Goal: Find contact information: Find contact information

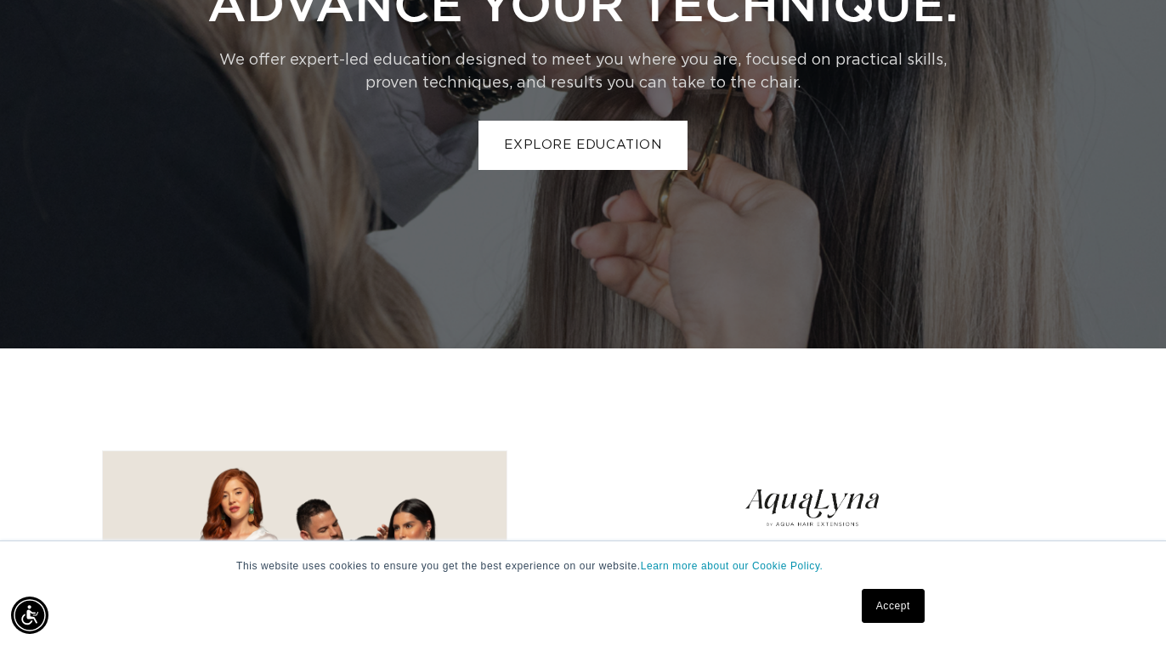
scroll to position [4905, 0]
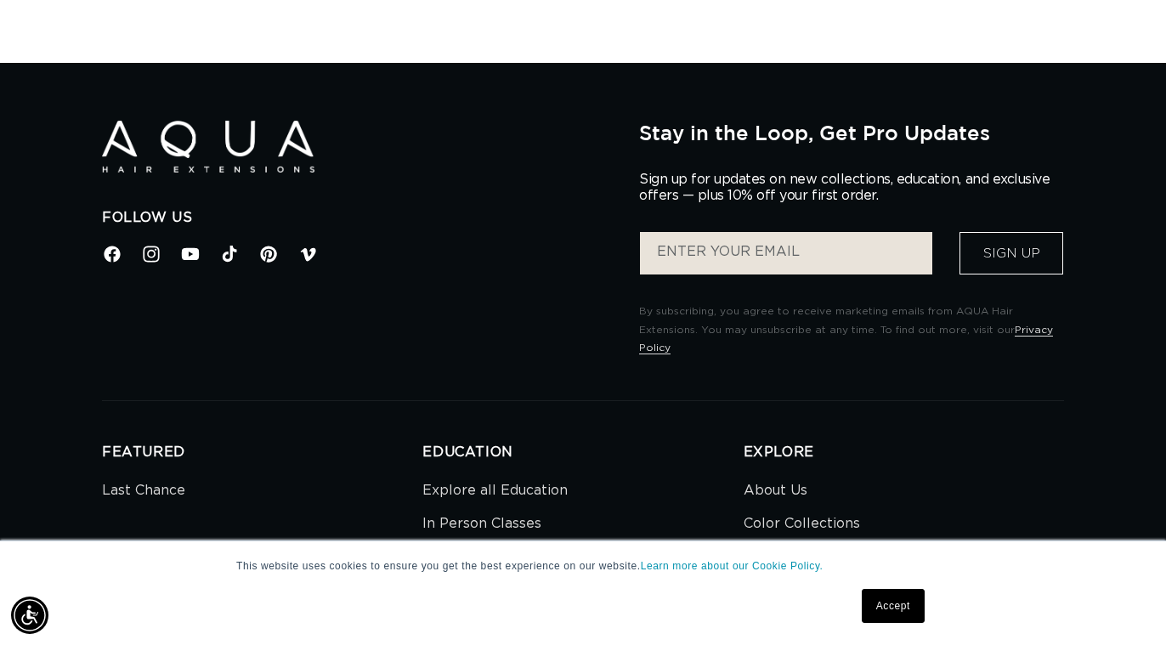
click at [891, 614] on link "Accept" at bounding box center [893, 606] width 63 height 34
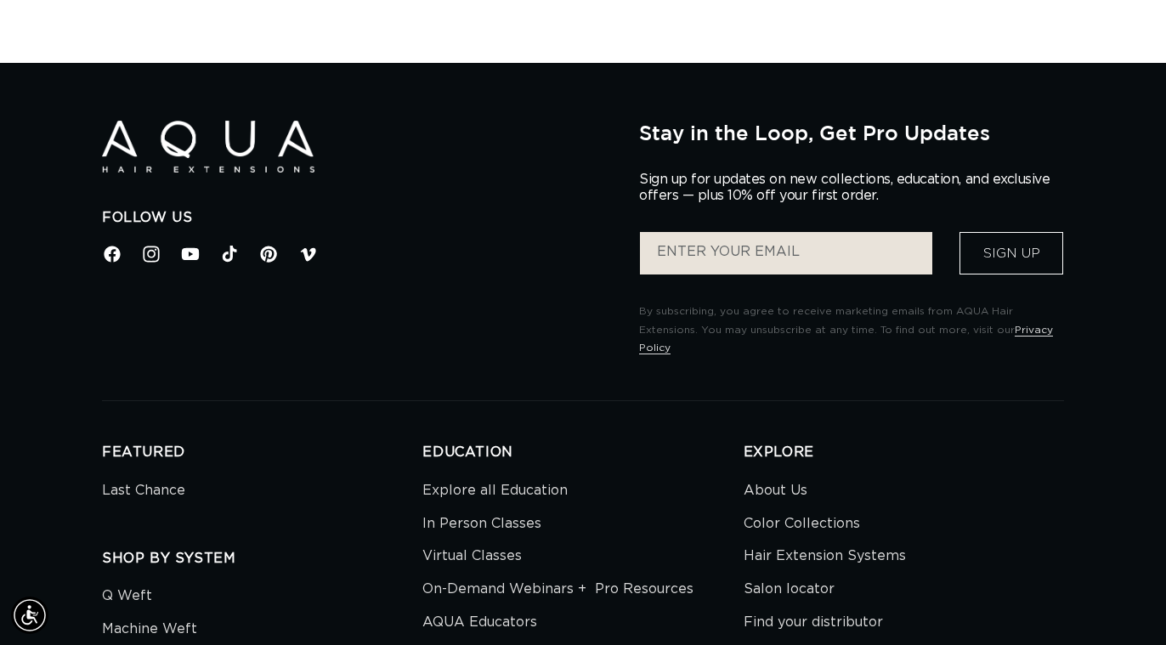
scroll to position [5669, 0]
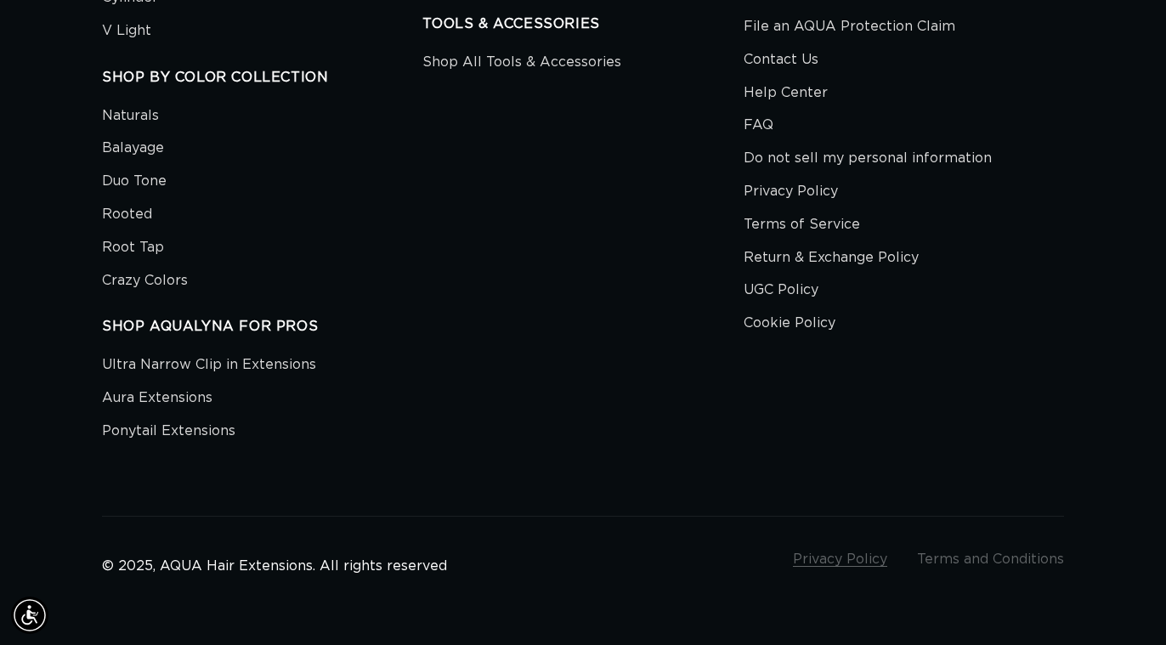
click at [814, 552] on link "Privacy Policy" at bounding box center [840, 559] width 94 height 14
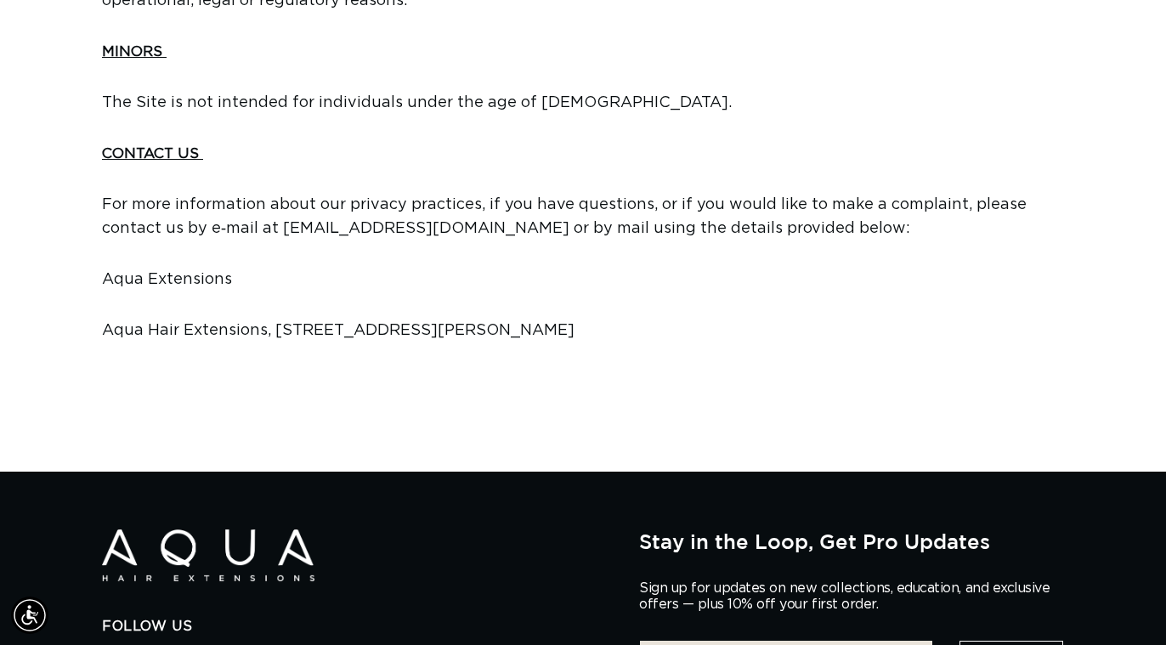
scroll to position [0, 1045]
drag, startPoint x: 565, startPoint y: 404, endPoint x: 274, endPoint y: 404, distance: 291.5
click at [274, 338] on span "Aqua Hair Extensions, [STREET_ADDRESS][PERSON_NAME]" at bounding box center [338, 330] width 473 height 15
copy span "[STREET_ADDRESS][PERSON_NAME]"
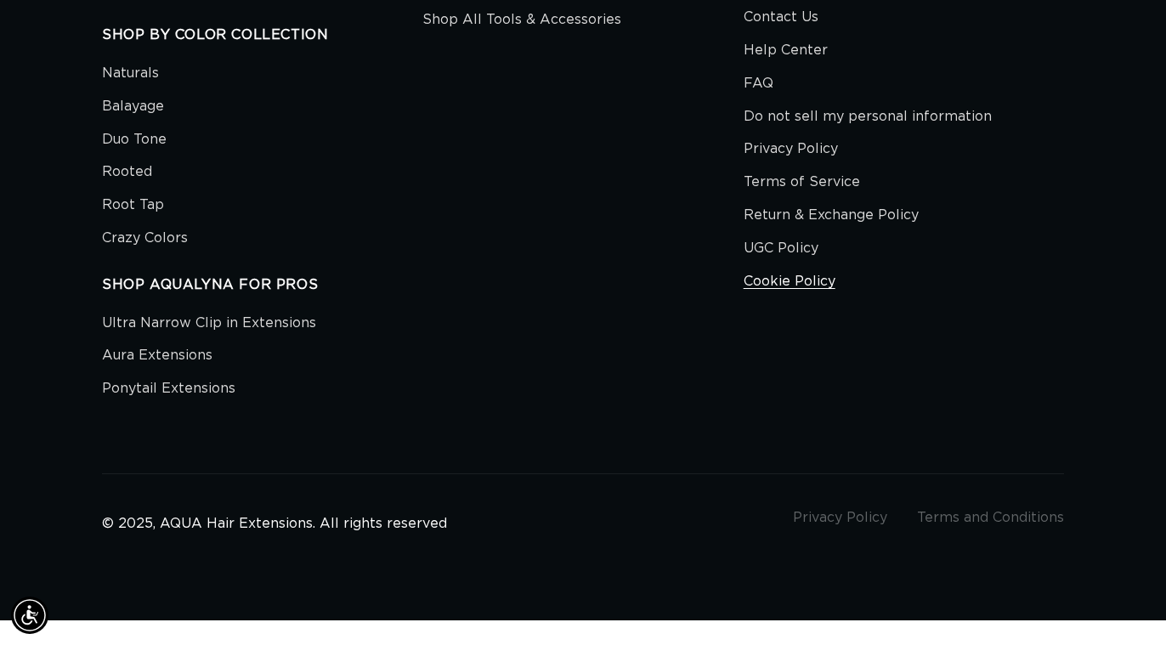
scroll to position [0, 0]
click at [763, 151] on link "Privacy Policy" at bounding box center [791, 149] width 94 height 33
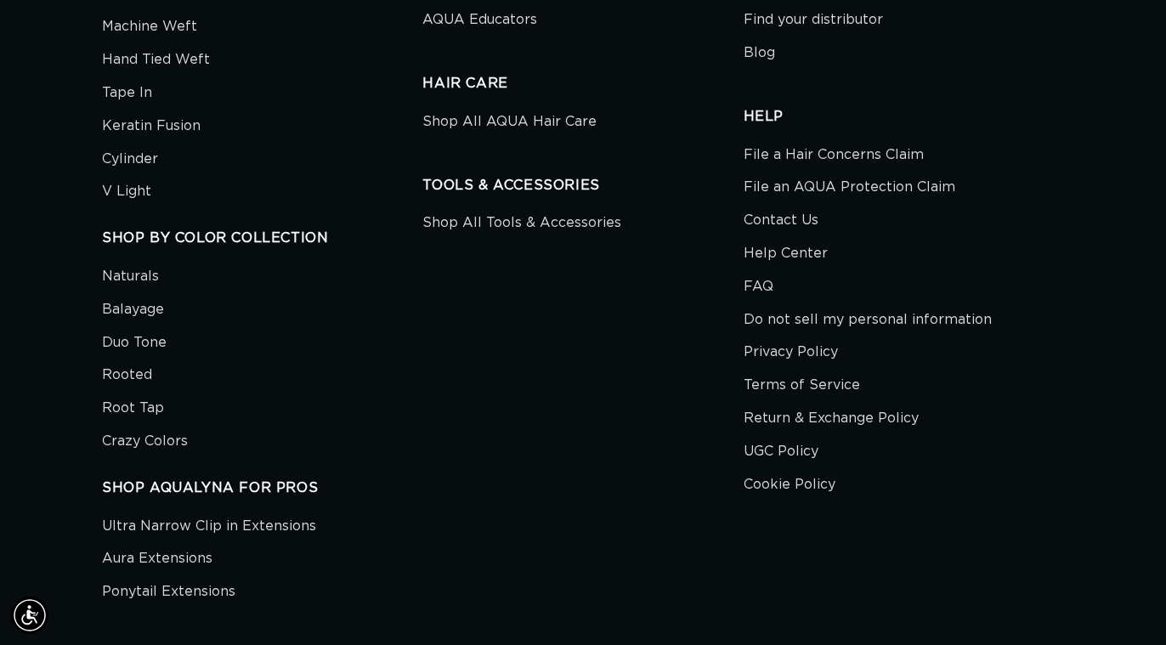
scroll to position [6617, 0]
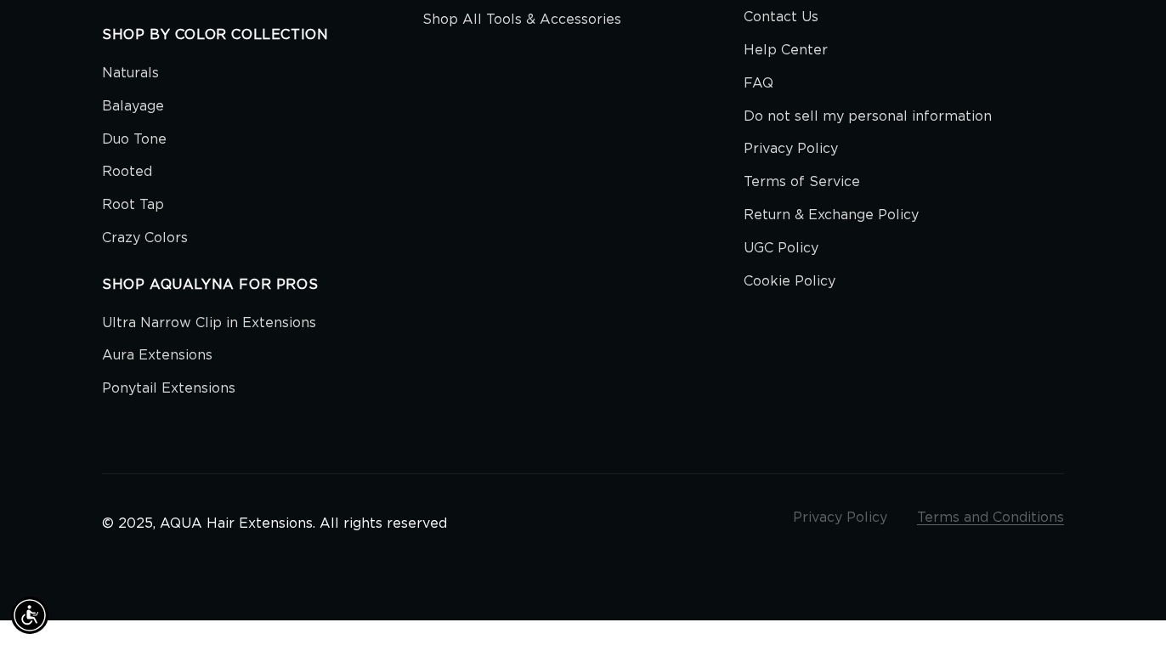
click at [943, 517] on link "Terms and Conditions" at bounding box center [990, 518] width 147 height 14
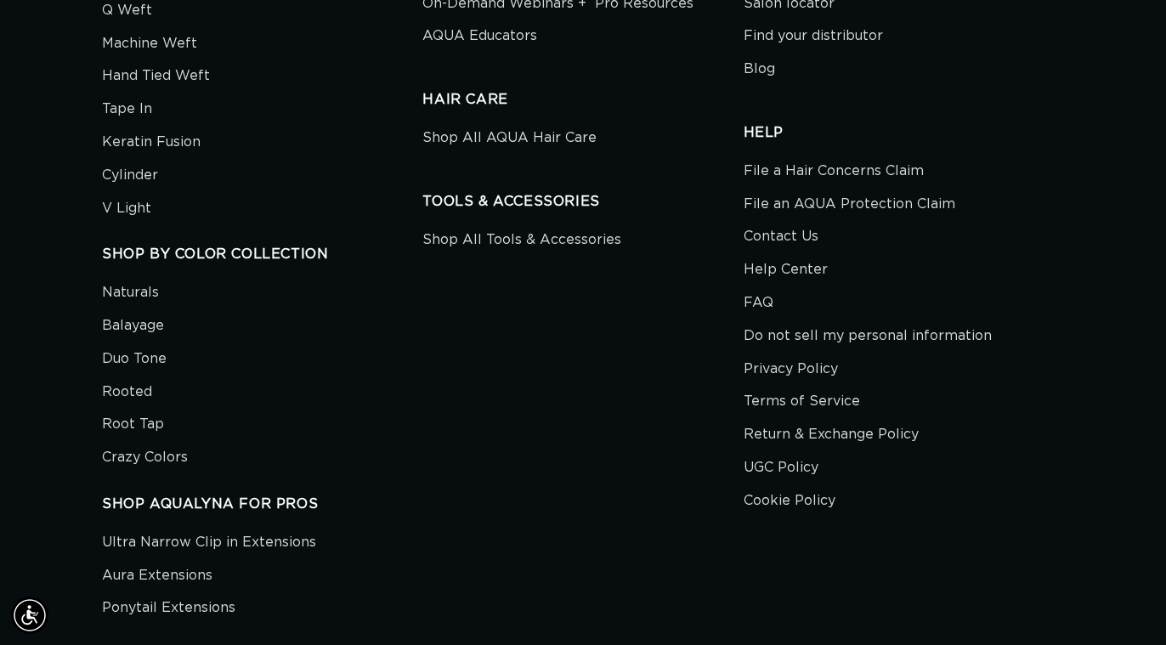
scroll to position [11423, 0]
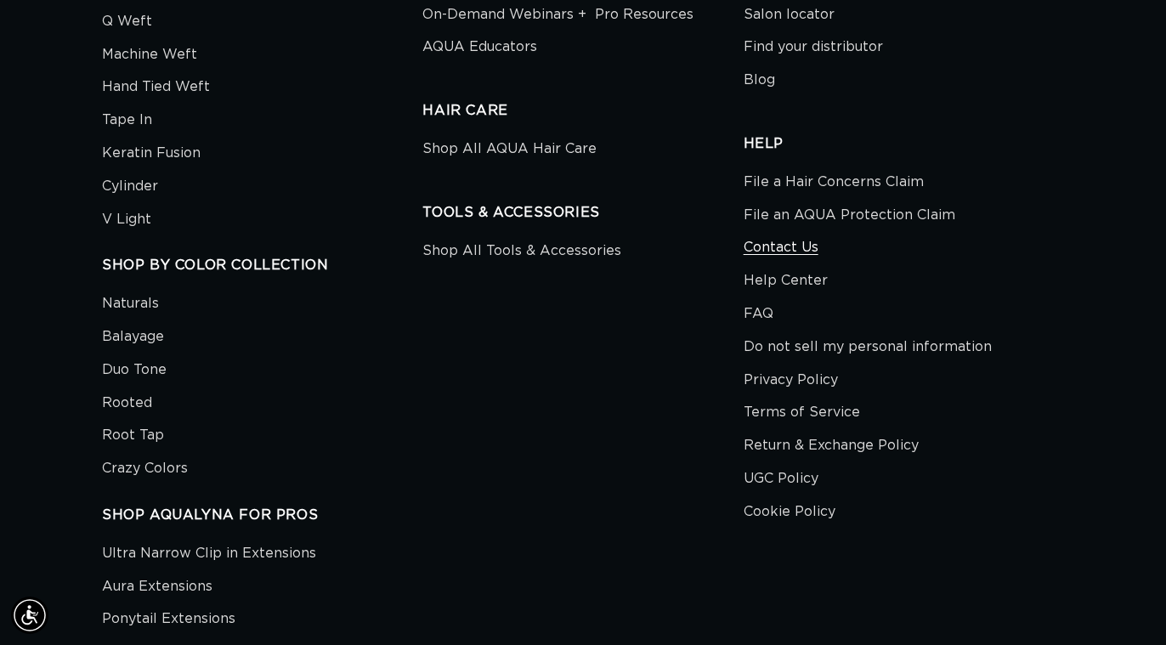
click at [753, 231] on link "Contact Us" at bounding box center [781, 247] width 75 height 33
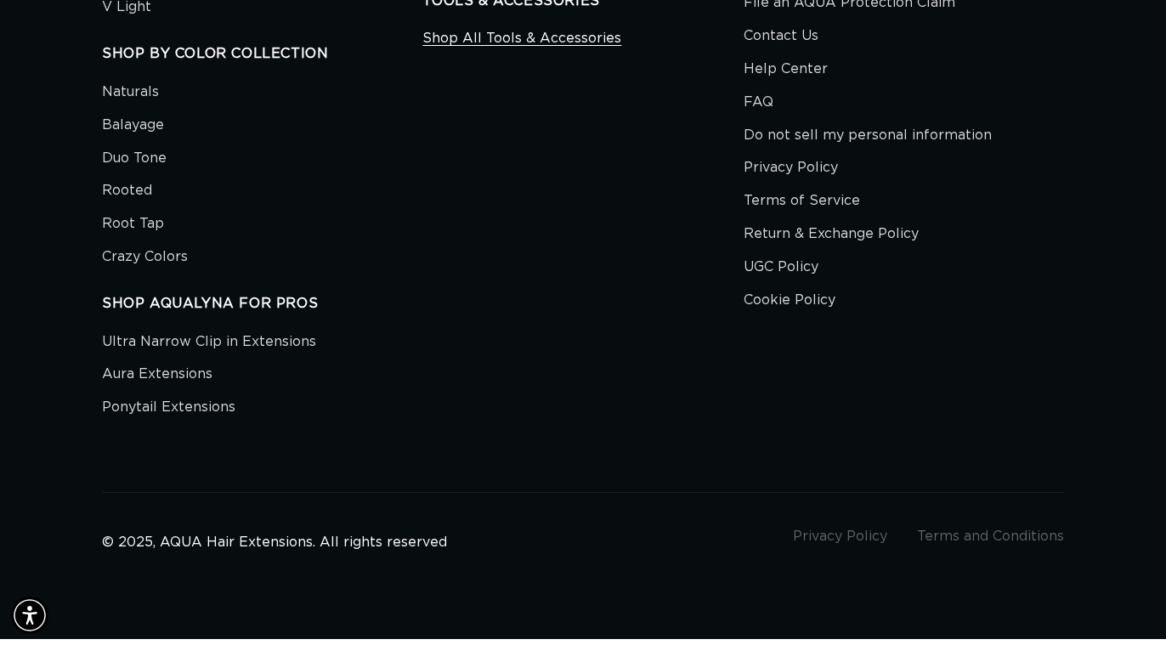
scroll to position [0, 2091]
